Goal: Task Accomplishment & Management: Use online tool/utility

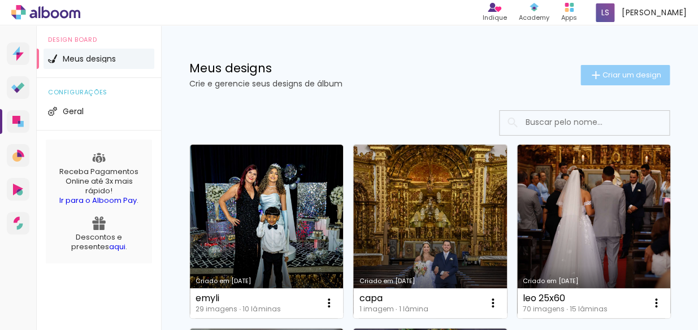
drag, startPoint x: 0, startPoint y: 0, endPoint x: 599, endPoint y: 75, distance: 603.5
click at [602, 75] on span "Criar um design" at bounding box center [631, 74] width 59 height 7
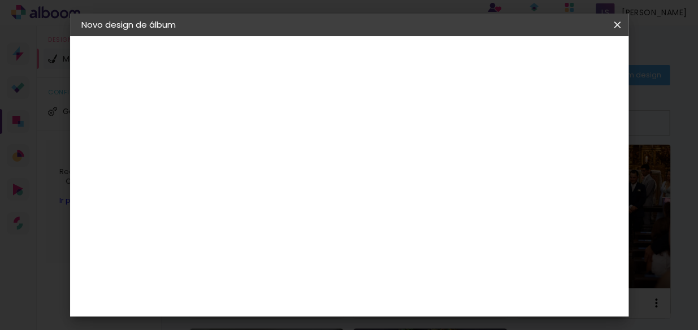
click at [266, 149] on input at bounding box center [266, 152] width 0 height 18
type input "livro"
type paper-input "livro"
click at [0, 0] on slot "Avançar" at bounding box center [0, 0] width 0 height 0
click at [0, 0] on slot "Tamanho Livre" at bounding box center [0, 0] width 0 height 0
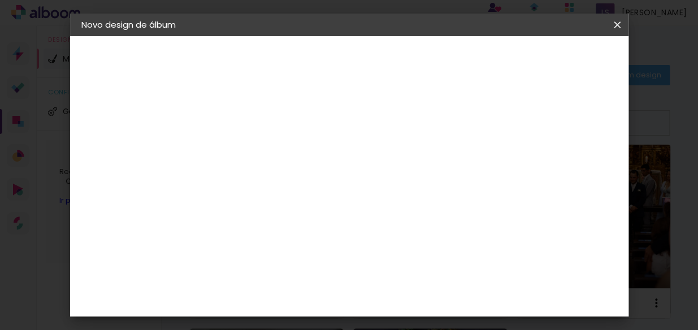
click at [0, 0] on slot "Tamanho Livre" at bounding box center [0, 0] width 0 height 0
click at [477, 67] on paper-button "Avançar" at bounding box center [449, 59] width 55 height 19
click at [464, 326] on iron-overlay-backdrop at bounding box center [349, 165] width 698 height 330
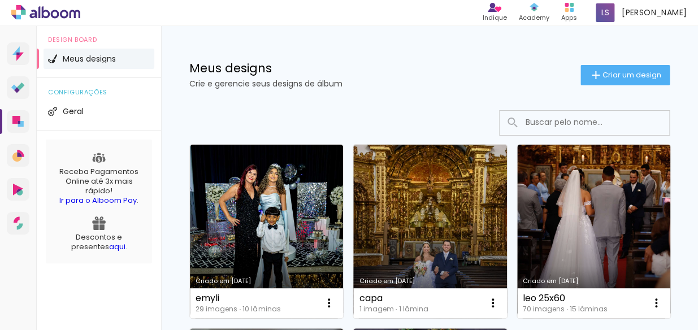
click at [502, 85] on p "Crie e gerencie seus designs de álbum" at bounding box center [384, 84] width 391 height 8
click at [604, 79] on span "Criar um design" at bounding box center [631, 74] width 59 height 7
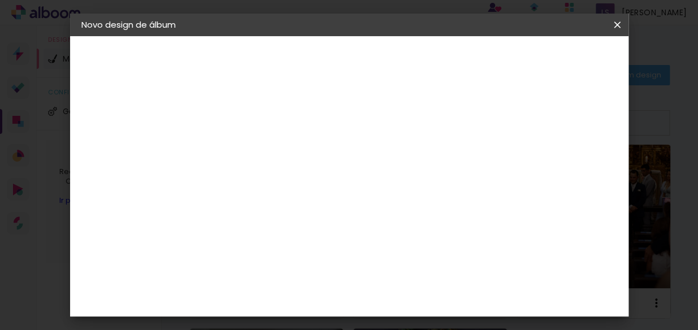
click at [266, 154] on input at bounding box center [266, 152] width 0 height 18
type input "livro"
click at [382, 51] on paper-button "Avançar" at bounding box center [354, 59] width 55 height 19
click at [0, 0] on slot "Tamanho Livre" at bounding box center [0, 0] width 0 height 0
click at [0, 0] on slot "Avançar" at bounding box center [0, 0] width 0 height 0
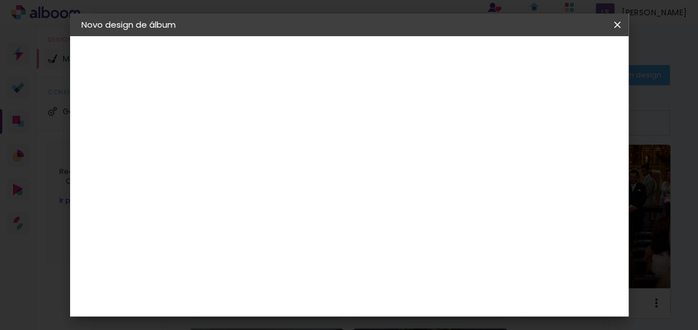
scroll to position [106, 0]
click at [420, 276] on input "60" at bounding box center [411, 277] width 29 height 17
type input "40"
type paper-input "40"
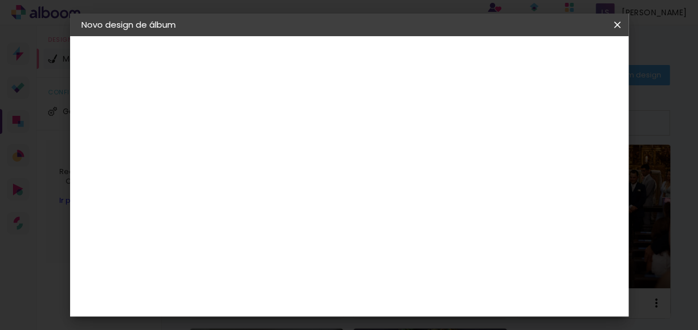
click at [472, 62] on span "Iniciar design" at bounding box center [459, 64] width 26 height 16
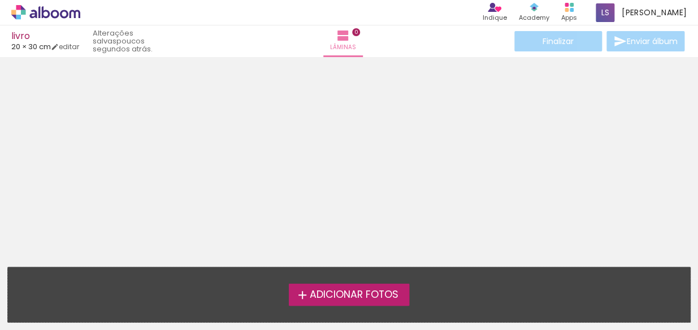
click at [575, 62] on div at bounding box center [349, 158] width 698 height 194
click at [362, 286] on label "Adicionar Fotos" at bounding box center [349, 294] width 120 height 21
click at [0, 0] on input "file" at bounding box center [0, 0] width 0 height 0
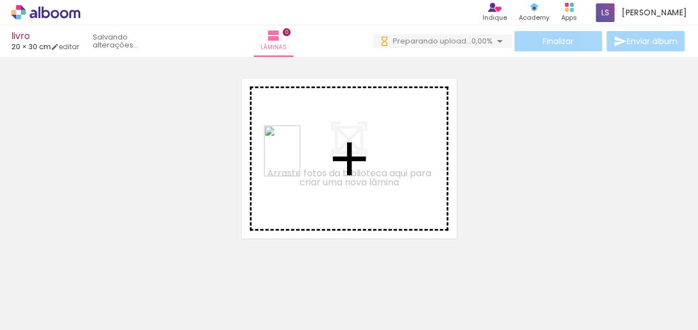
drag, startPoint x: 198, startPoint y: 283, endPoint x: 299, endPoint y: 158, distance: 161.5
click at [299, 158] on quentale-workspace at bounding box center [349, 165] width 698 height 330
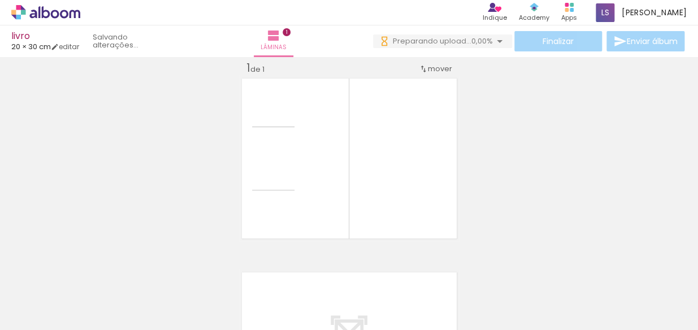
scroll to position [14, 0]
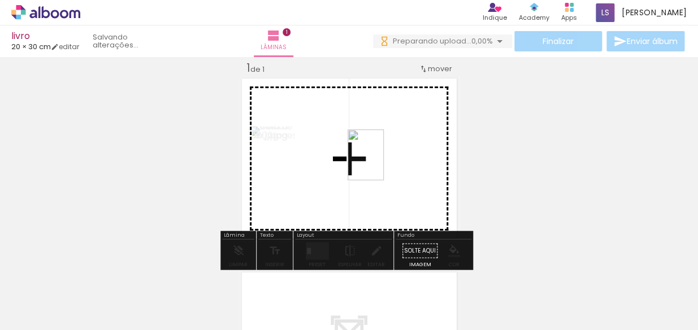
drag, startPoint x: 237, startPoint y: 293, endPoint x: 381, endPoint y: 163, distance: 194.0
click at [381, 163] on quentale-workspace at bounding box center [349, 165] width 698 height 330
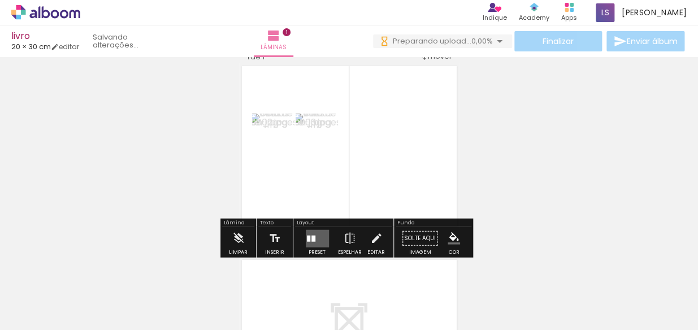
scroll to position [33, 0]
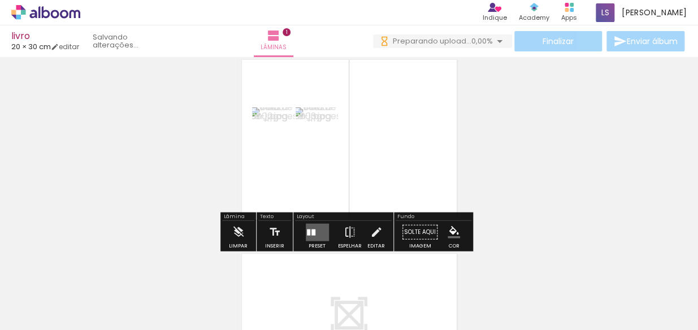
click at [314, 216] on div "Layout" at bounding box center [343, 217] width 97 height 7
click at [314, 229] on quentale-layouter at bounding box center [317, 232] width 23 height 18
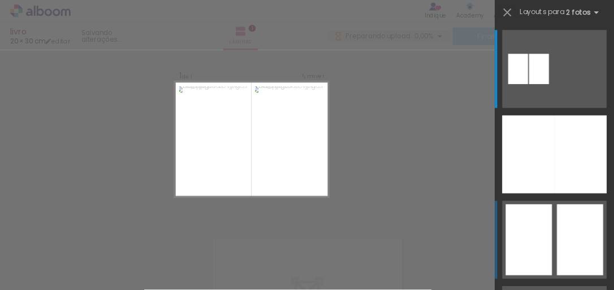
scroll to position [14, 0]
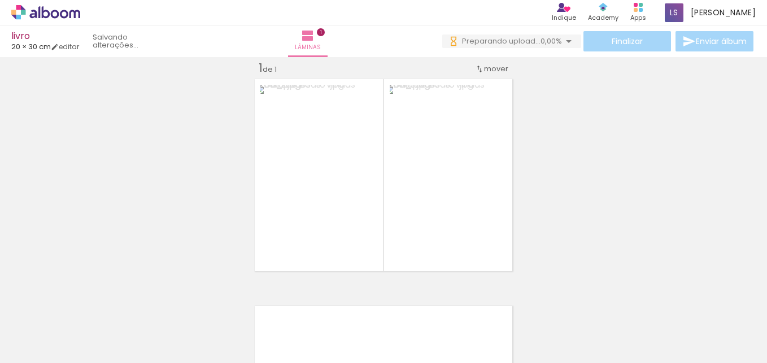
drag, startPoint x: 676, startPoint y: 3, endPoint x: 141, endPoint y: 118, distance: 547.6
click at [141, 118] on div "Inserir lâmina 1 de 1" at bounding box center [383, 274] width 767 height 454
